Goal: Share content: Share content

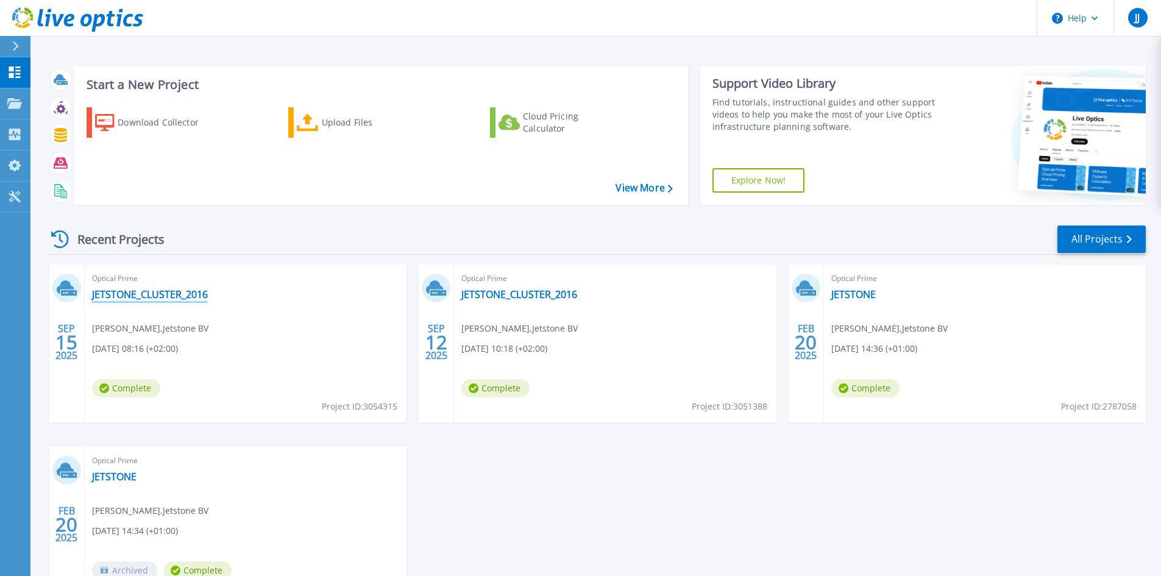
click at [164, 296] on link "JETSTONE_CLUSTER_2016" at bounding box center [150, 294] width 116 height 12
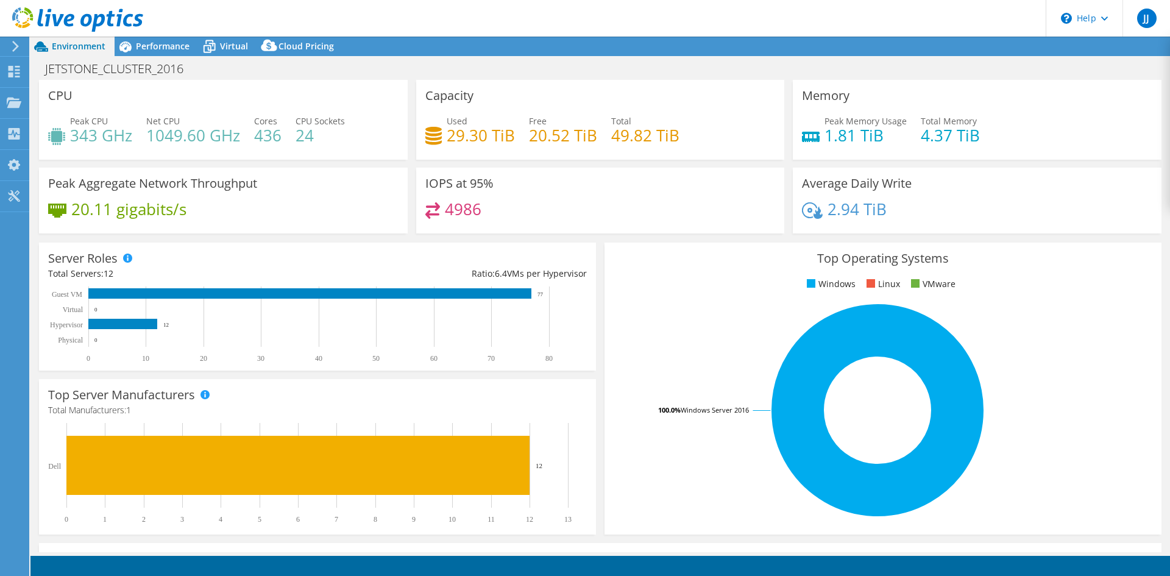
select select "USEast"
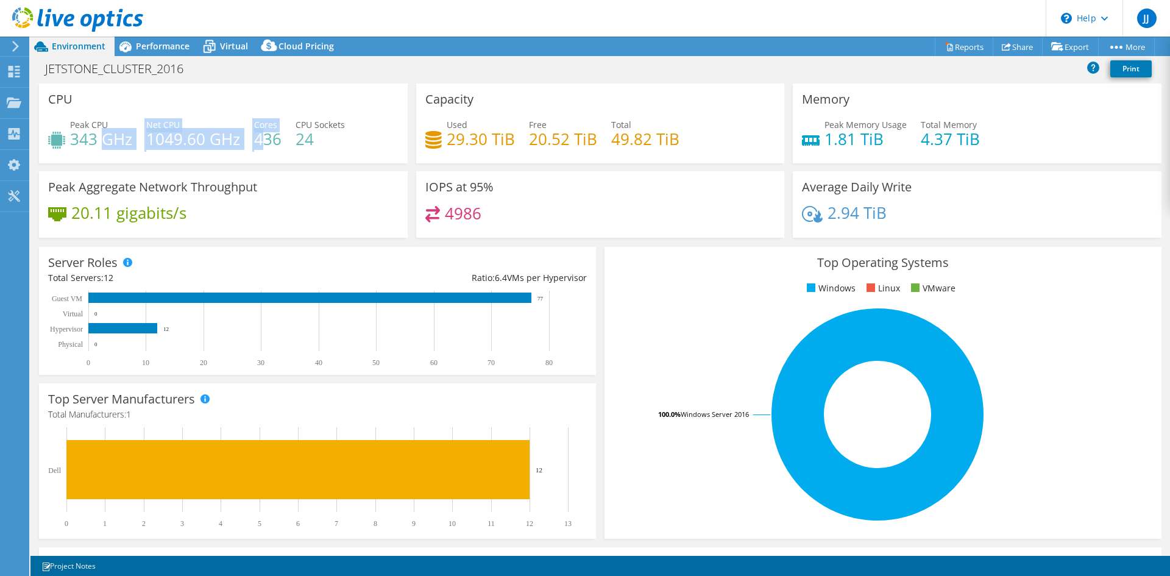
drag, startPoint x: 215, startPoint y: 137, endPoint x: 101, endPoint y: 140, distance: 114.6
click at [100, 140] on div "Peak CPU 343 GHz Net CPU 1049.60 GHz Cores 436 CPU Sockets 24" at bounding box center [223, 138] width 350 height 40
click at [254, 140] on h4 "436" at bounding box center [267, 138] width 27 height 13
drag, startPoint x: 307, startPoint y: 143, endPoint x: 150, endPoint y: 147, distance: 157.3
click at [150, 147] on div "Peak CPU 343 GHz Net CPU 1049.60 GHz Cores 436 CPU Sockets 24" at bounding box center [223, 138] width 350 height 40
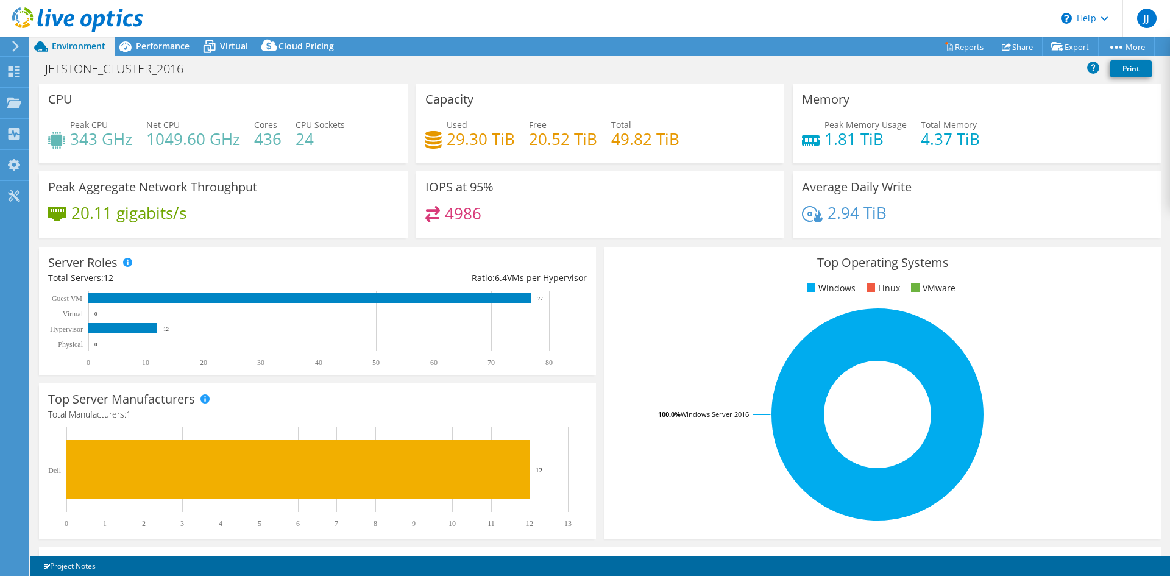
click at [348, 142] on div "Peak CPU 343 GHz Net CPU 1049.60 GHz Cores 436 CPU Sockets 24" at bounding box center [223, 138] width 350 height 40
click at [220, 45] on span "Virtual" at bounding box center [234, 46] width 28 height 12
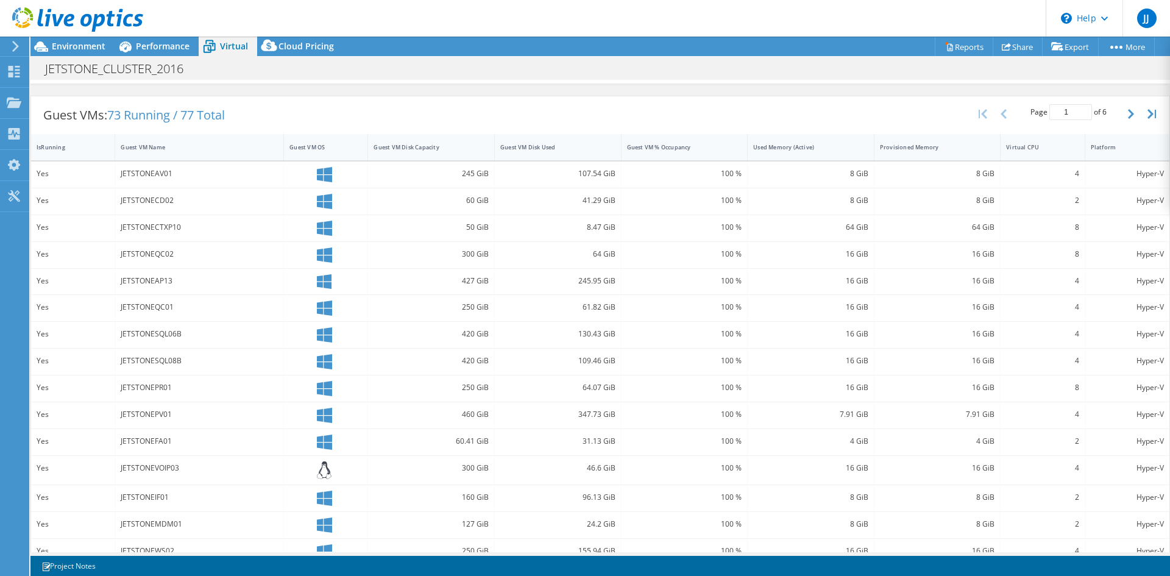
scroll to position [243, 0]
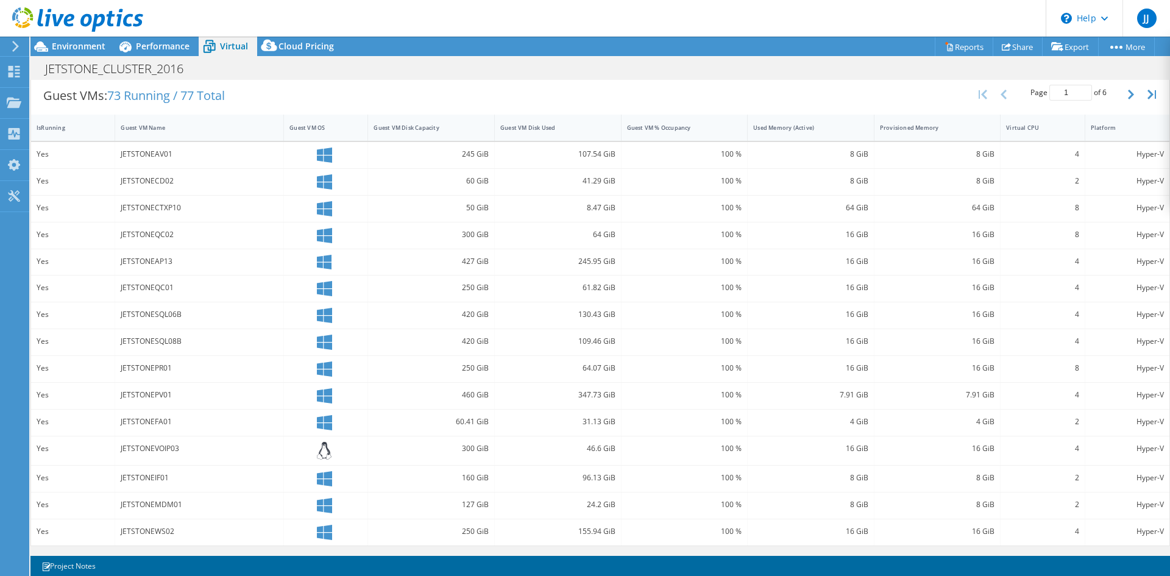
click at [153, 98] on span "73 Running / 77 Total" at bounding box center [166, 95] width 118 height 16
click at [154, 97] on span "73 Running / 77 Total" at bounding box center [166, 95] width 118 height 16
click at [219, 96] on span "73 Running / 77 Total" at bounding box center [166, 95] width 118 height 16
click at [596, 300] on div "61.82 GiB" at bounding box center [558, 289] width 127 height 26
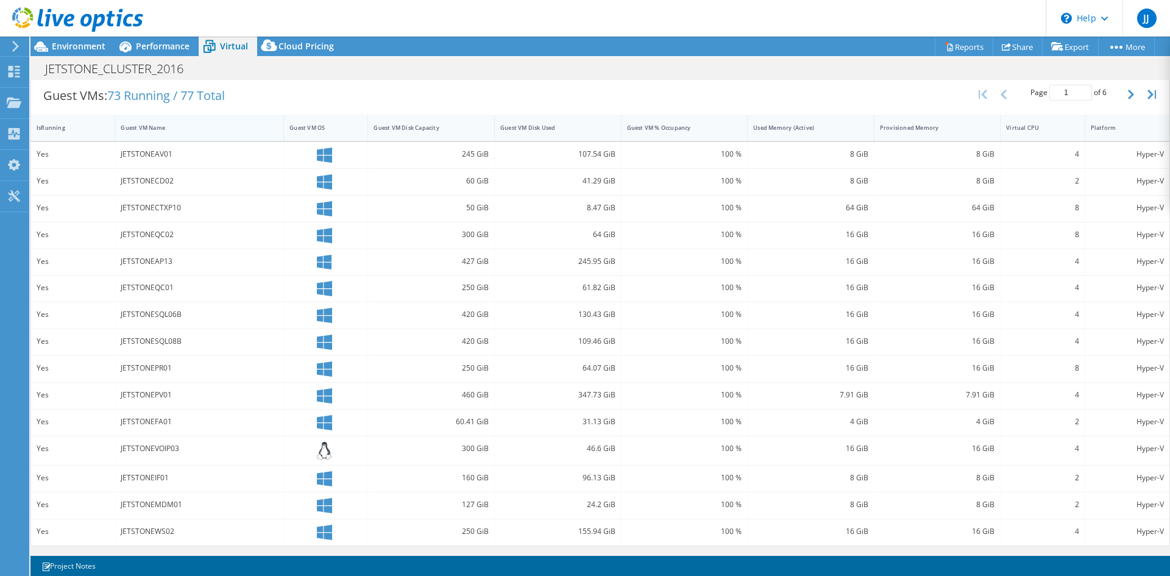
click at [202, 125] on div "Guest VM Name" at bounding box center [192, 128] width 143 height 8
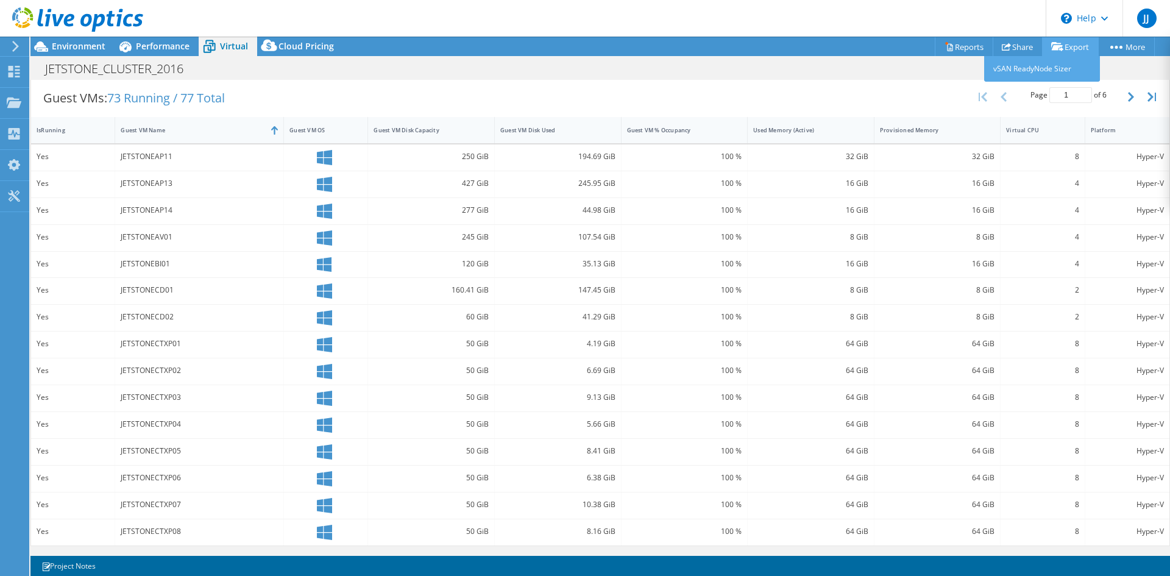
click at [1078, 51] on link "Export" at bounding box center [1070, 46] width 57 height 19
click at [1008, 44] on link "Share" at bounding box center [1018, 46] width 50 height 19
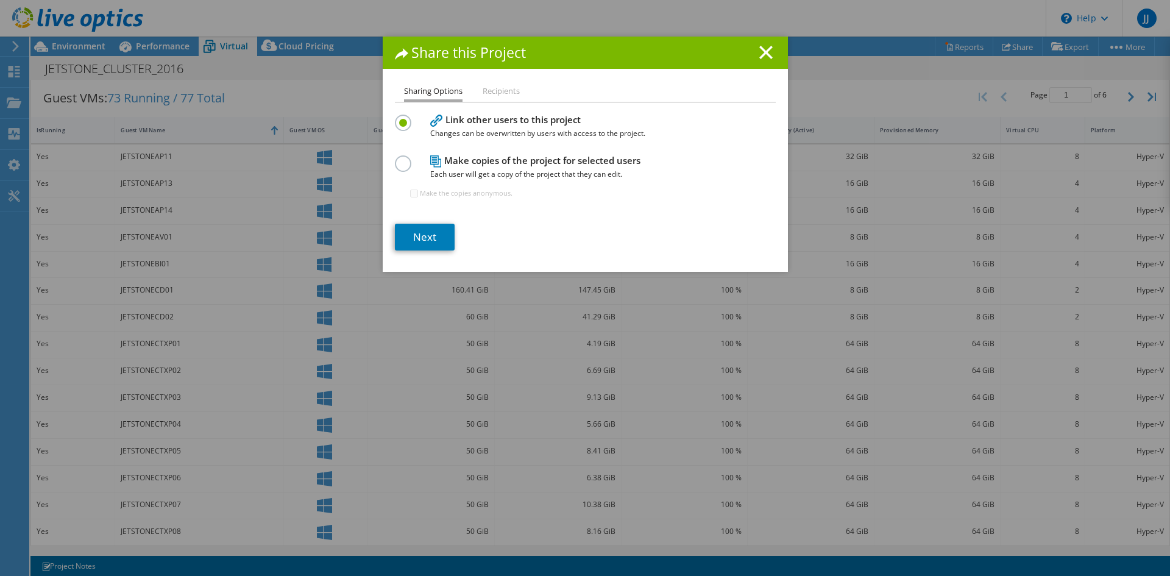
click at [500, 91] on li "Recipients" at bounding box center [501, 91] width 37 height 15
click at [514, 163] on h4 "Make copies of the project for selected users Each user will get a copy of the …" at bounding box center [582, 167] width 305 height 27
click at [488, 87] on li "Recipients" at bounding box center [501, 91] width 37 height 15
click at [400, 158] on label at bounding box center [405, 156] width 21 height 3
click at [0, 0] on input "radio" at bounding box center [0, 0] width 0 height 0
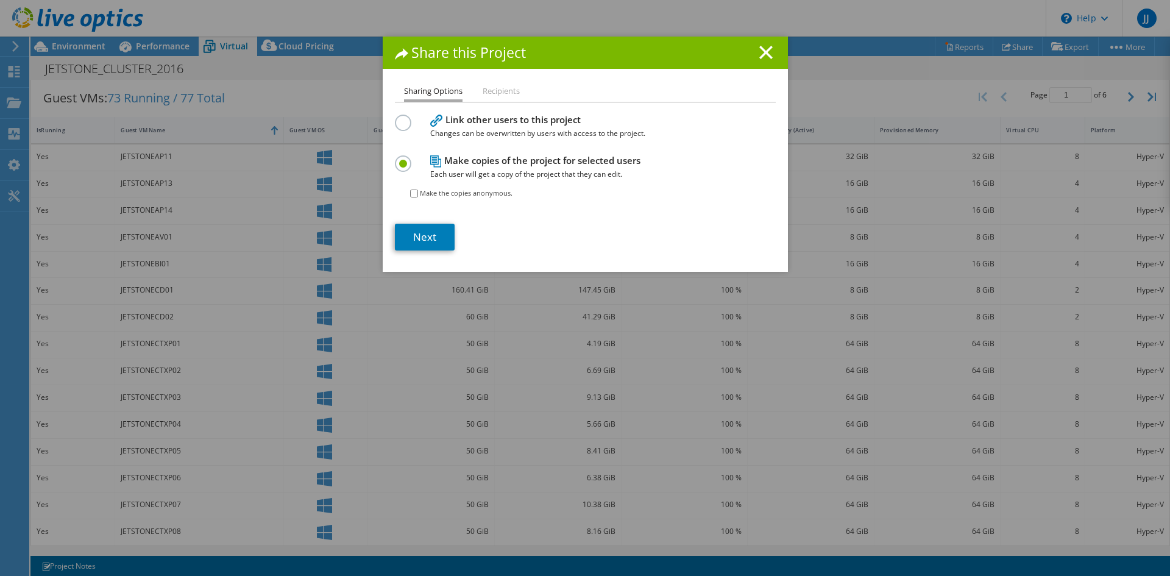
click at [773, 52] on div "Share this Project" at bounding box center [585, 53] width 405 height 32
click at [763, 52] on icon at bounding box center [765, 52] width 13 height 13
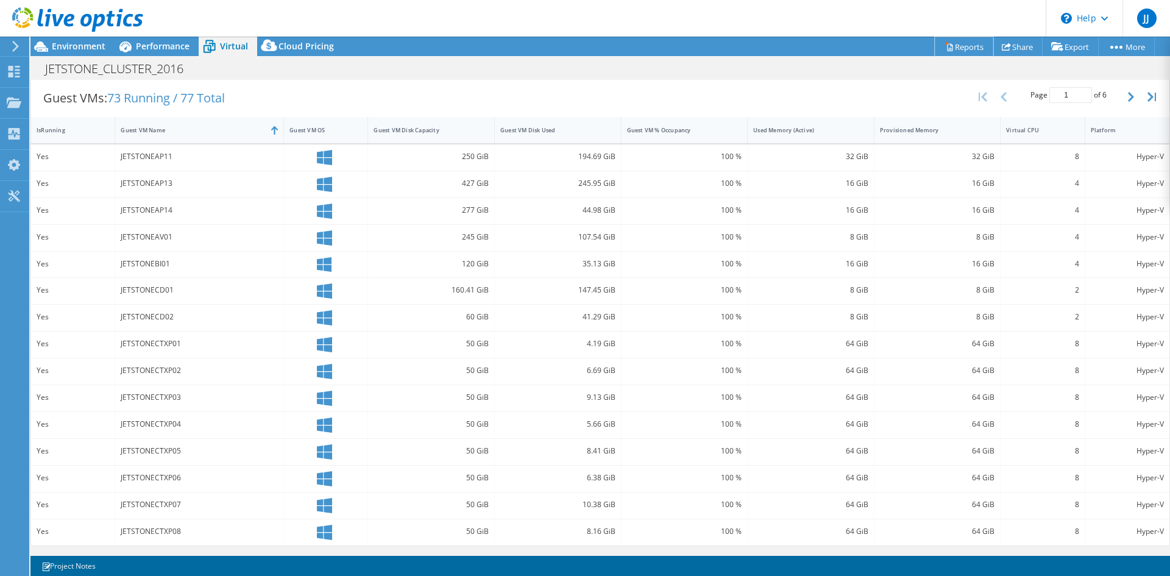
click at [958, 44] on link "Reports" at bounding box center [964, 46] width 59 height 19
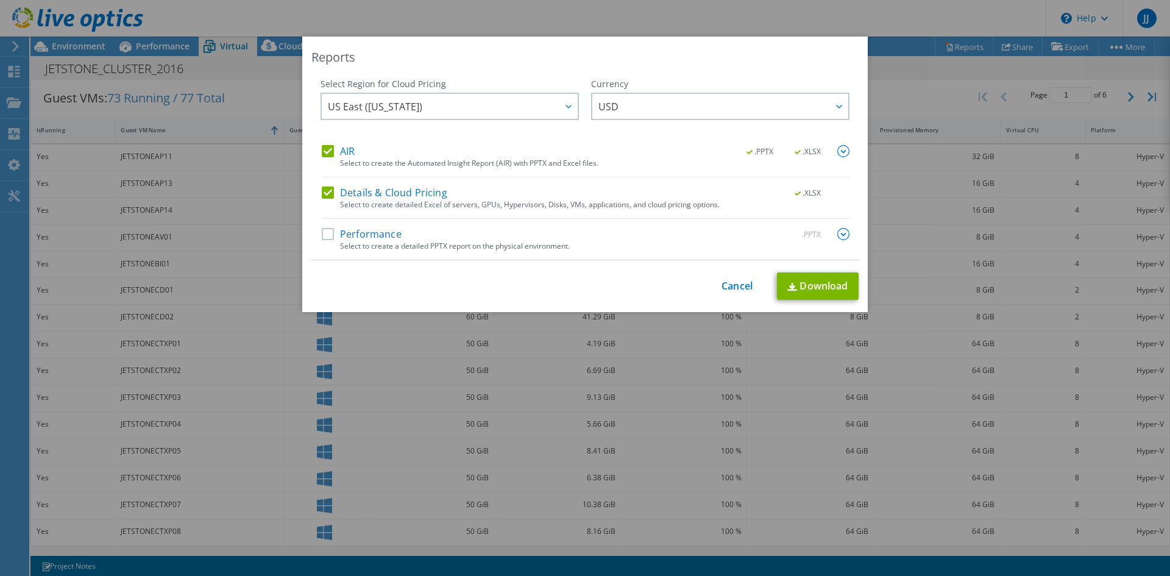
click at [316, 235] on div "Select Region for Cloud Pricing Asia Pacific (Hong Kong) Asia Pacific (Mumbai) …" at bounding box center [584, 169] width 547 height 182
click at [327, 238] on label "Performance" at bounding box center [362, 234] width 80 height 12
click at [0, 0] on input "Performance" at bounding box center [0, 0] width 0 height 0
click at [561, 109] on div at bounding box center [568, 106] width 20 height 25
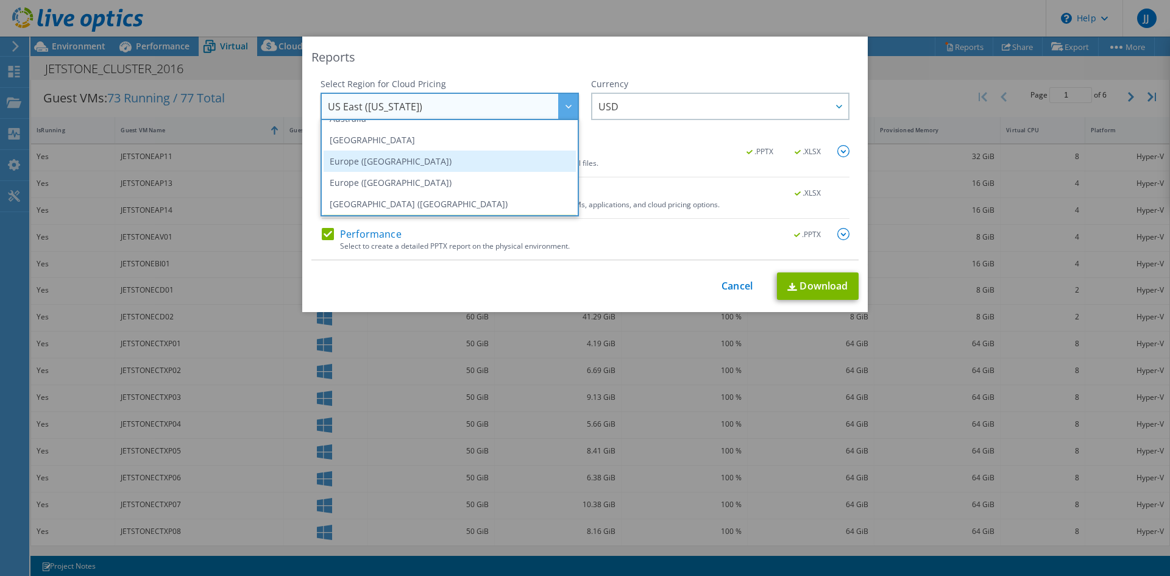
scroll to position [122, 0]
click at [426, 162] on li "Europe (Frankfurt)" at bounding box center [450, 159] width 252 height 21
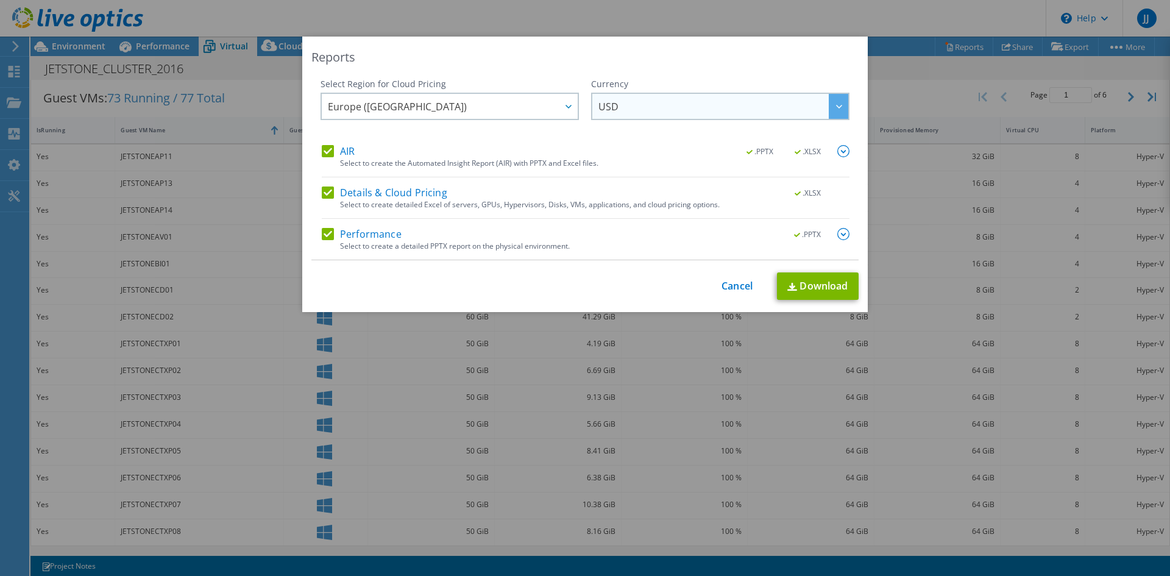
click at [834, 110] on div at bounding box center [839, 106] width 20 height 25
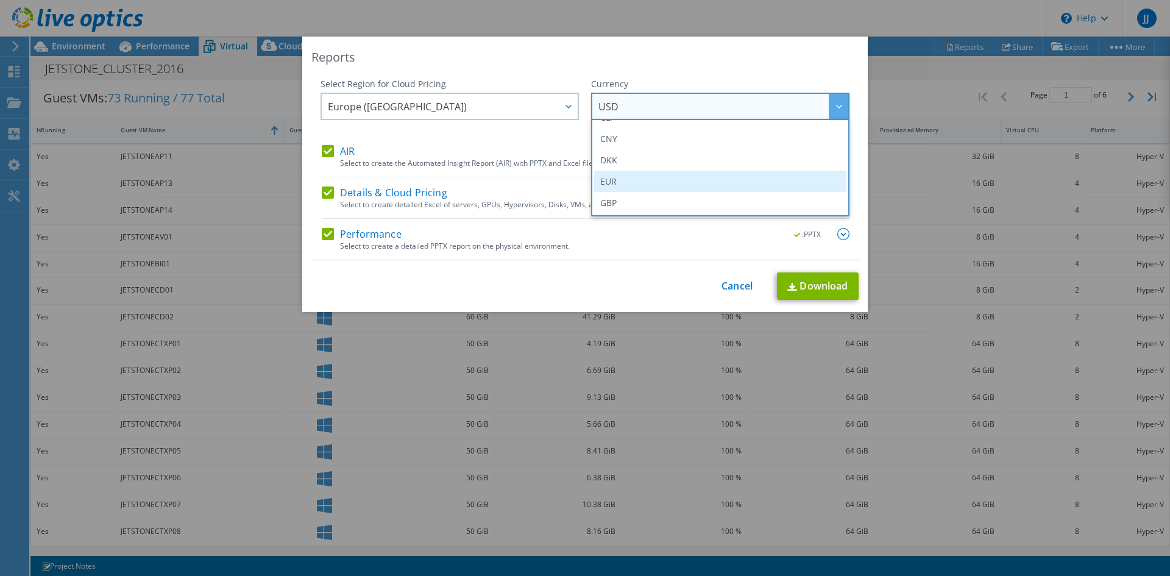
click at [665, 185] on li "EUR" at bounding box center [720, 181] width 252 height 21
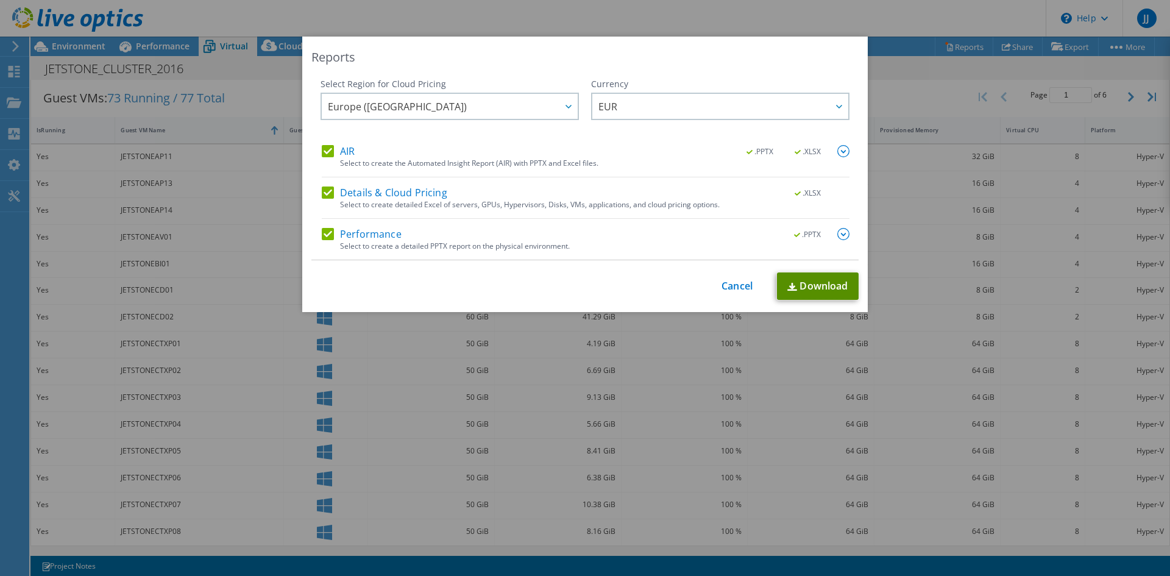
click at [824, 286] on link "Download" at bounding box center [818, 285] width 82 height 27
drag, startPoint x: 733, startPoint y: 283, endPoint x: 707, endPoint y: 280, distance: 26.4
click at [733, 283] on link "Cancel" at bounding box center [737, 286] width 31 height 12
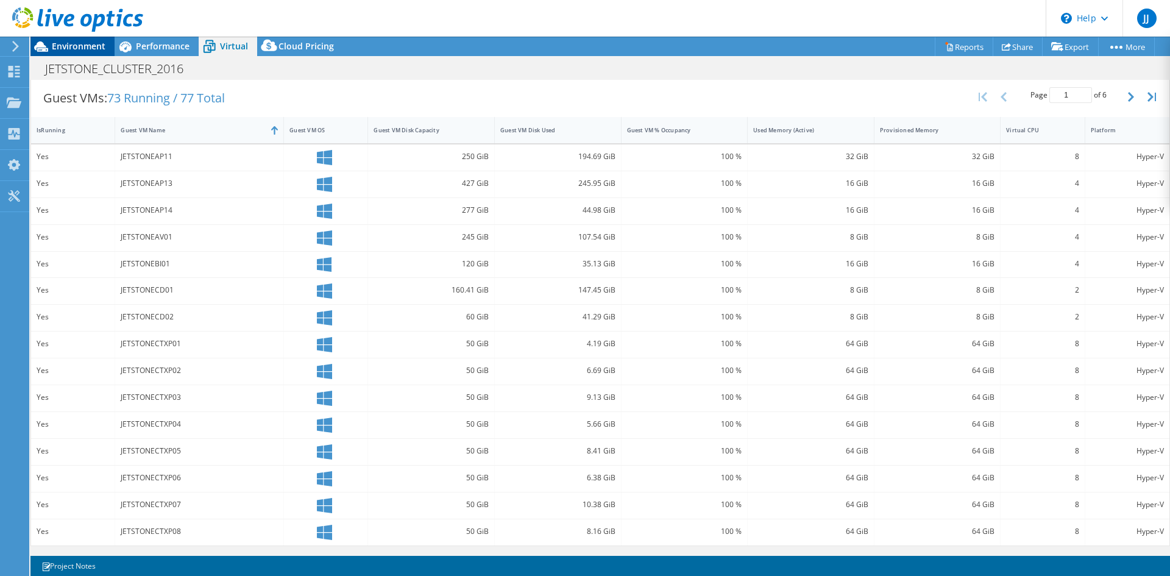
click at [60, 43] on span "Environment" at bounding box center [79, 46] width 54 height 12
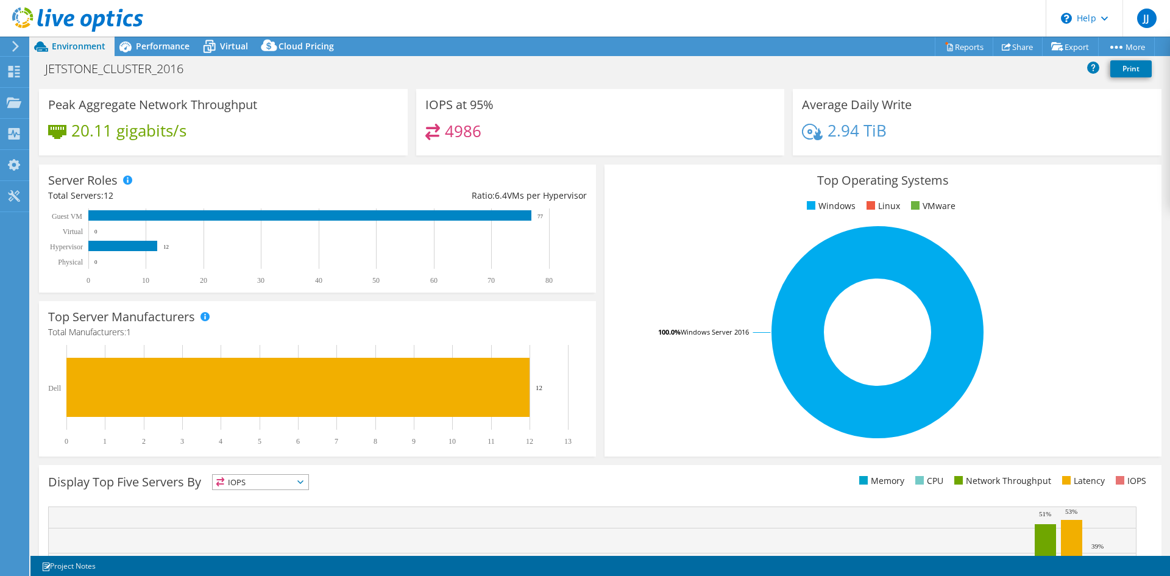
scroll to position [0, 0]
